Goal: Transaction & Acquisition: Purchase product/service

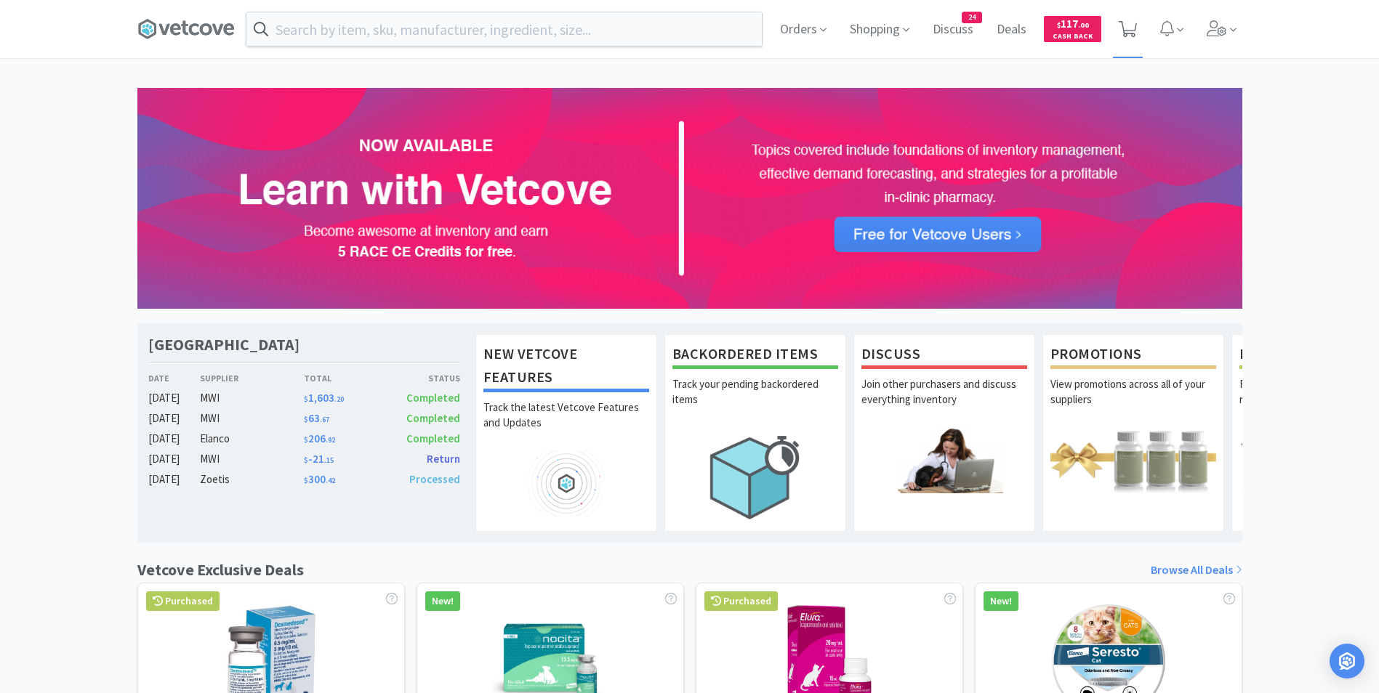
click at [1127, 27] on icon at bounding box center [1128, 29] width 18 height 16
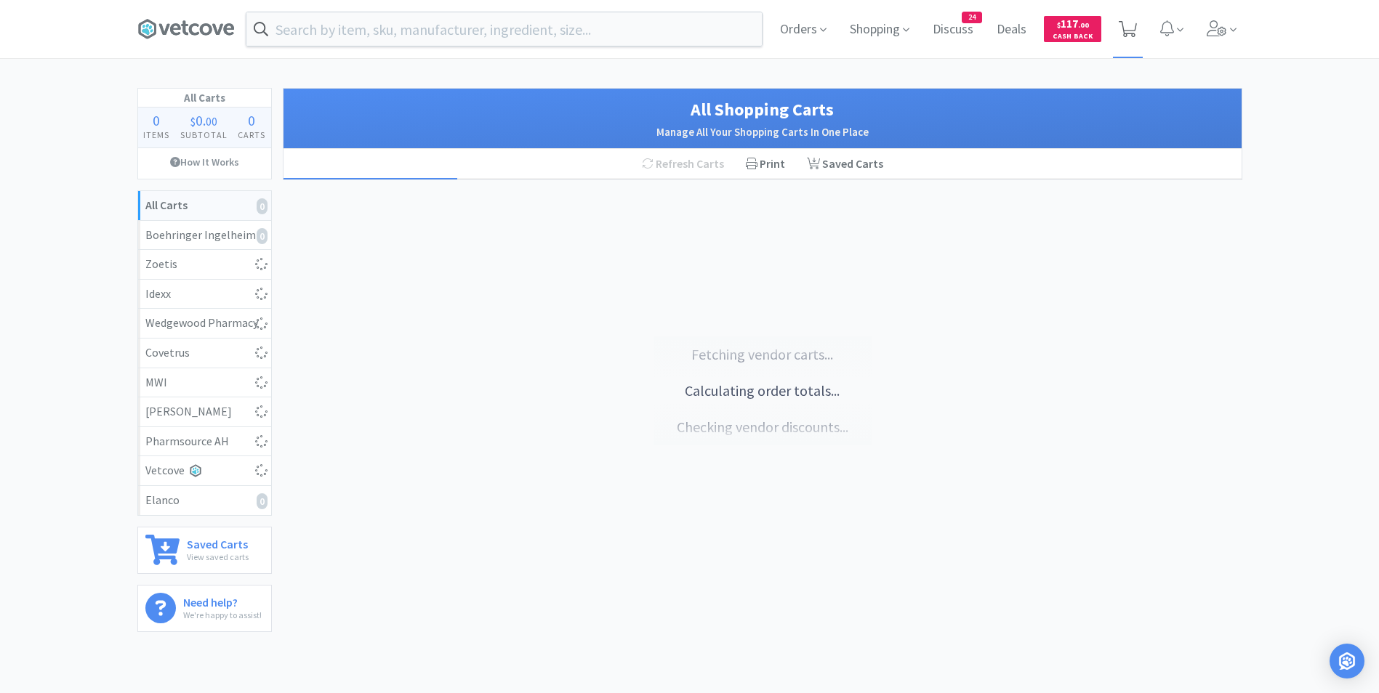
select select "10"
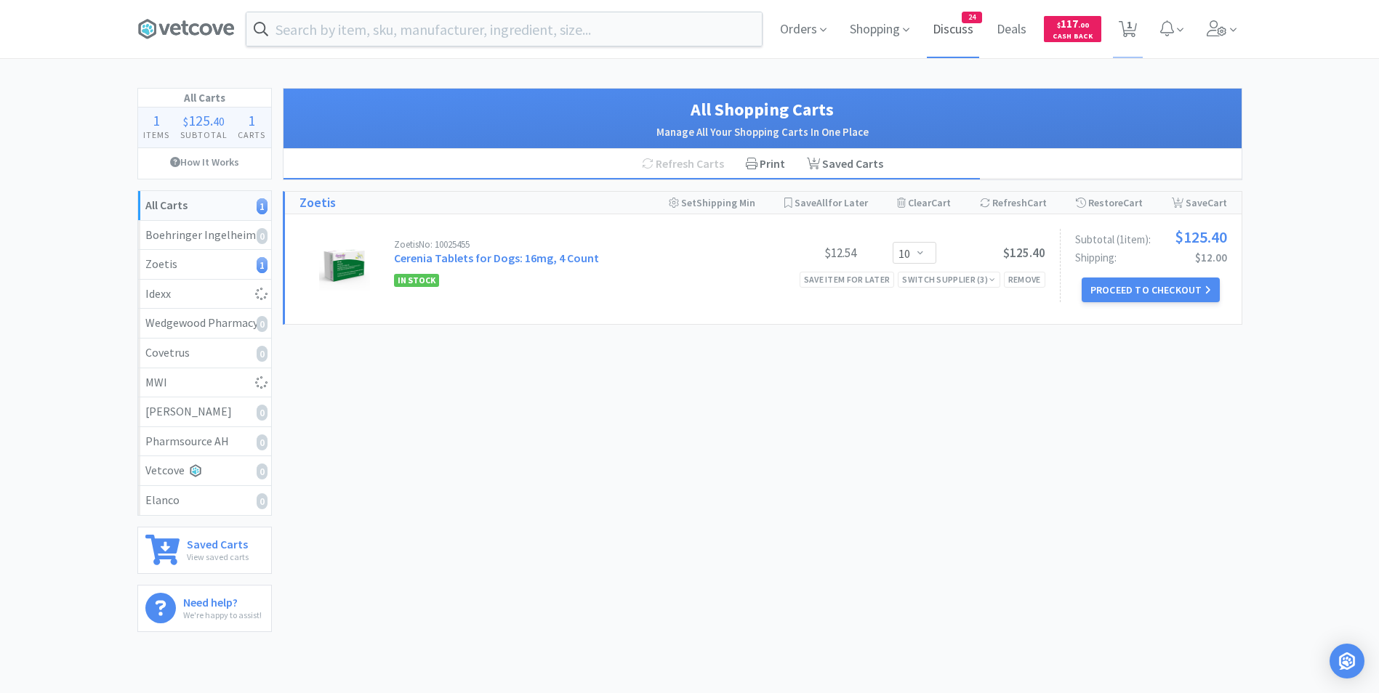
select select "1"
select select "2"
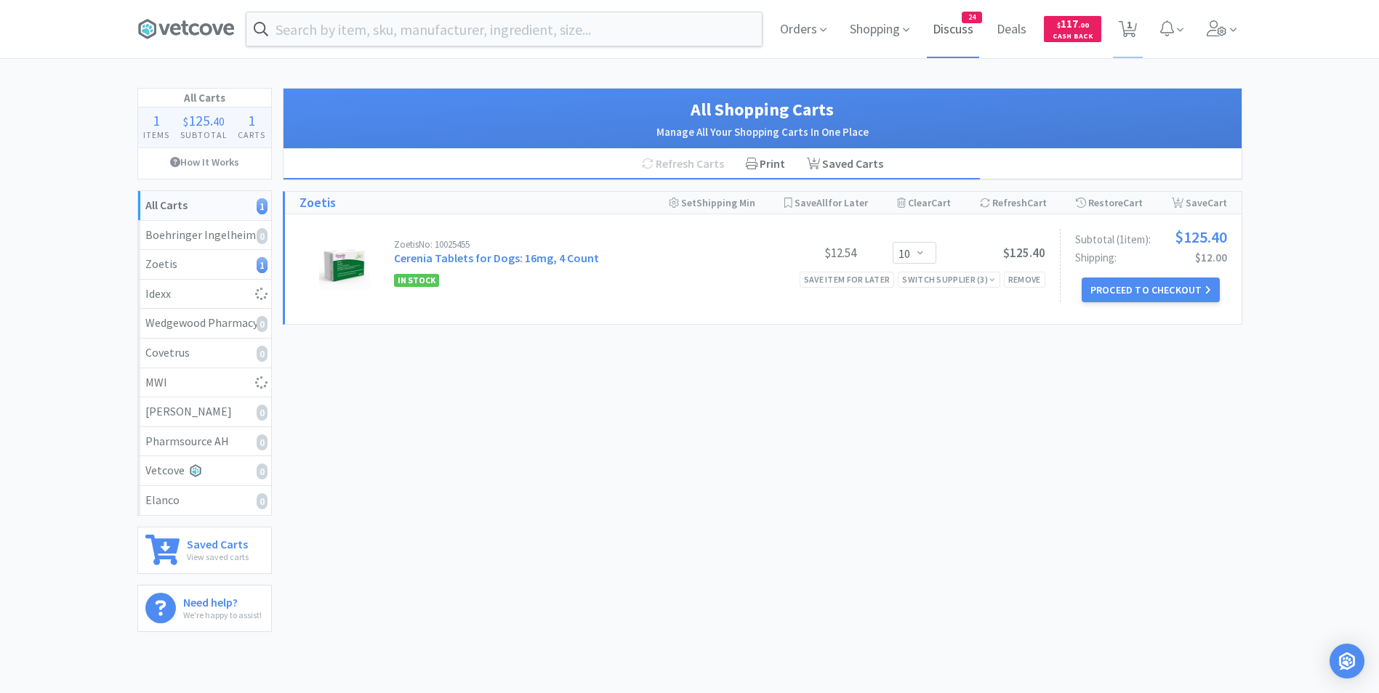
select select "1"
select select "12"
select select "1"
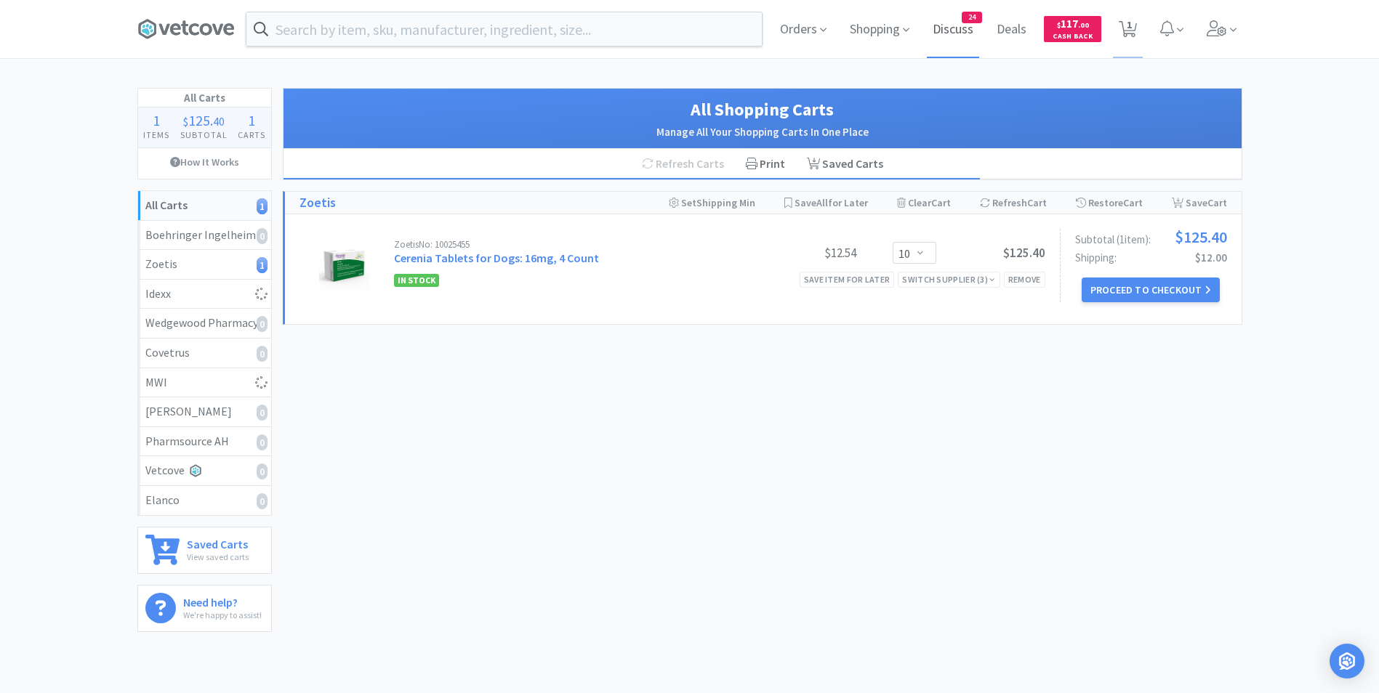
select select "5"
select select "1"
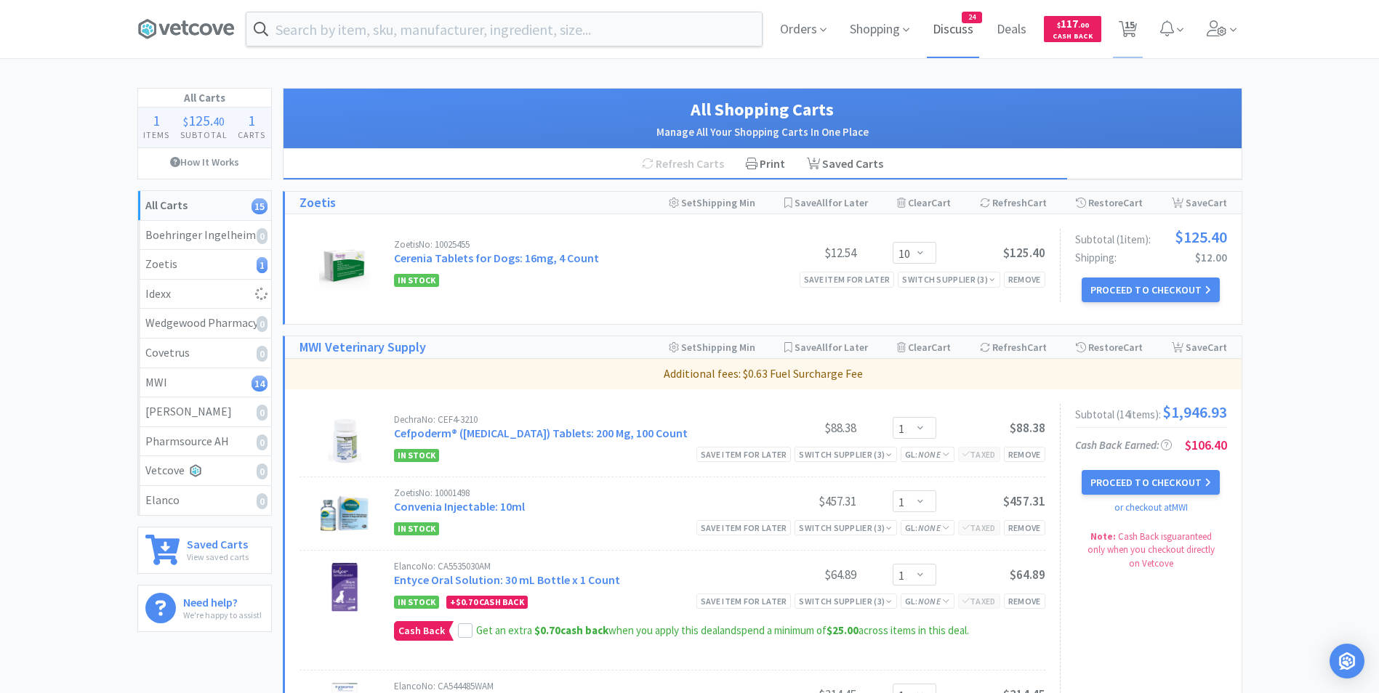
select select "1"
select select "50"
